Goal: Task Accomplishment & Management: Manage account settings

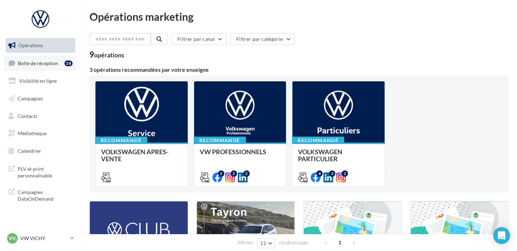
click at [60, 67] on link "Boîte de réception 28" at bounding box center [40, 63] width 73 height 15
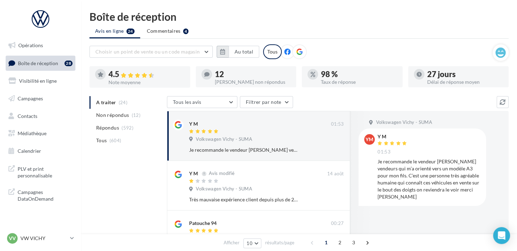
click at [223, 55] on button "button" at bounding box center [223, 52] width 12 height 12
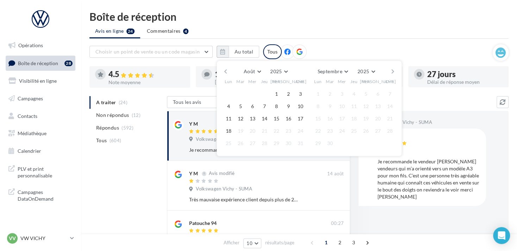
click at [226, 74] on button "button" at bounding box center [226, 72] width 6 height 10
click at [242, 93] on button "1" at bounding box center [240, 94] width 11 height 11
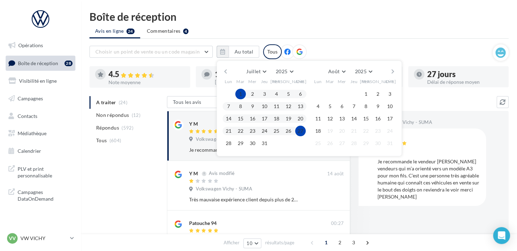
click at [321, 132] on button "18" at bounding box center [318, 131] width 11 height 11
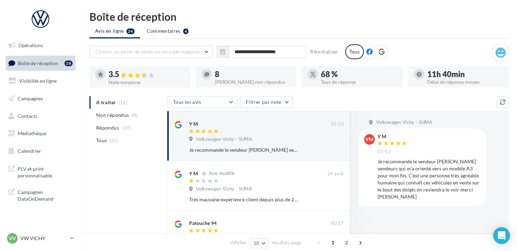
click at [381, 53] on icon at bounding box center [381, 52] width 6 height 6
click at [40, 237] on p "VW VICHY" at bounding box center [43, 238] width 47 height 7
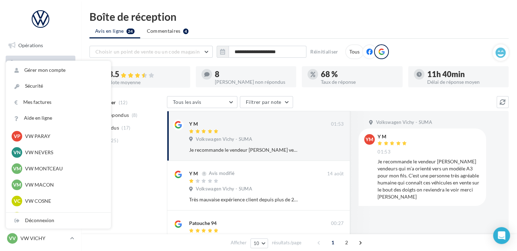
scroll to position [246, 0]
click at [55, 139] on div "VP VW PARAY vw-par-dup" at bounding box center [59, 136] width 94 height 11
